Goal: Information Seeking & Learning: Check status

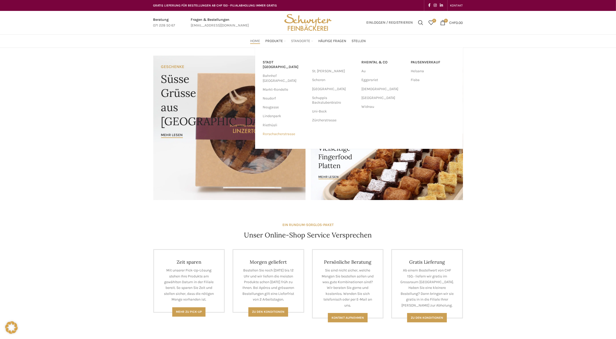
click at [277, 130] on link "Rorschacherstrasse" at bounding box center [285, 134] width 44 height 9
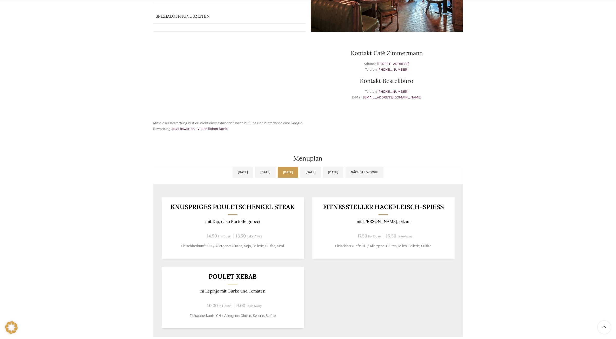
scroll to position [195, 0]
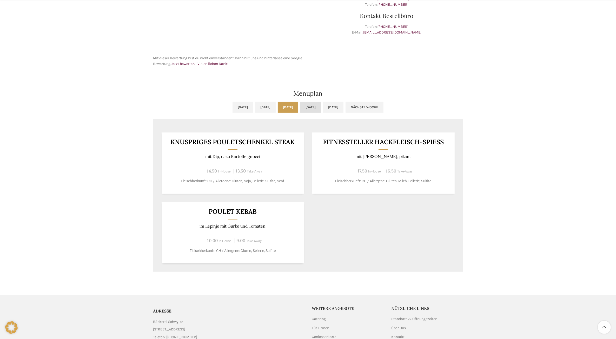
click at [321, 111] on link "[DATE]" at bounding box center [310, 107] width 21 height 11
click at [343, 109] on link "[DATE]" at bounding box center [333, 107] width 21 height 11
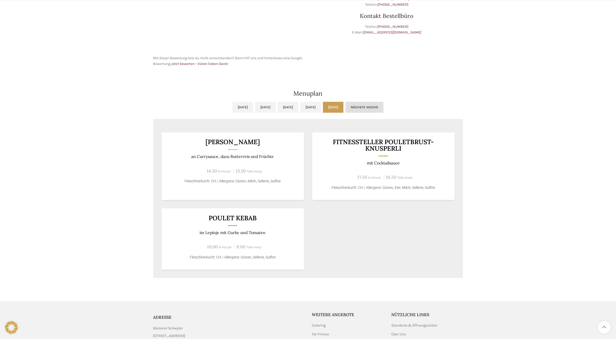
click at [383, 107] on link "Nächste Woche" at bounding box center [365, 107] width 38 height 11
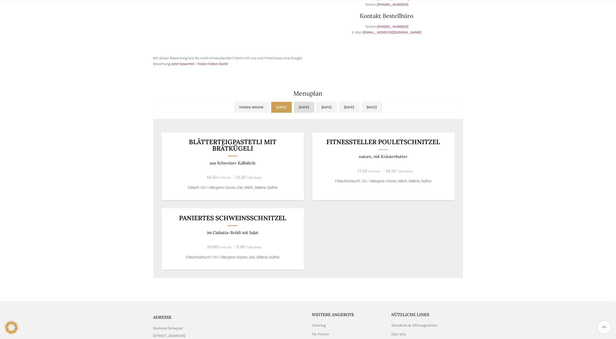
click at [294, 107] on link "[DATE]" at bounding box center [304, 107] width 21 height 11
click at [318, 108] on link "Mi, 20.08.2025" at bounding box center [326, 107] width 21 height 11
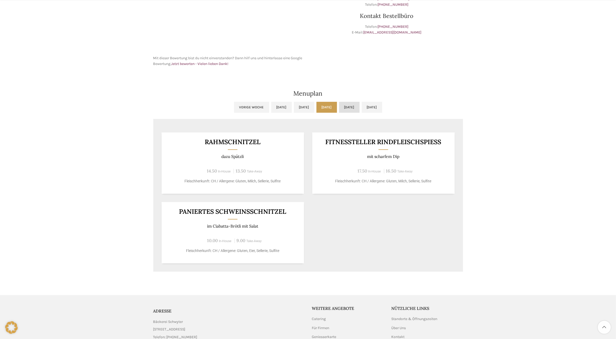
click at [351, 107] on link "Do, 21.08.2025" at bounding box center [349, 107] width 21 height 11
click at [382, 103] on link "Fr, 22.08.2025" at bounding box center [372, 107] width 21 height 11
